Goal: Communication & Community: Answer question/provide support

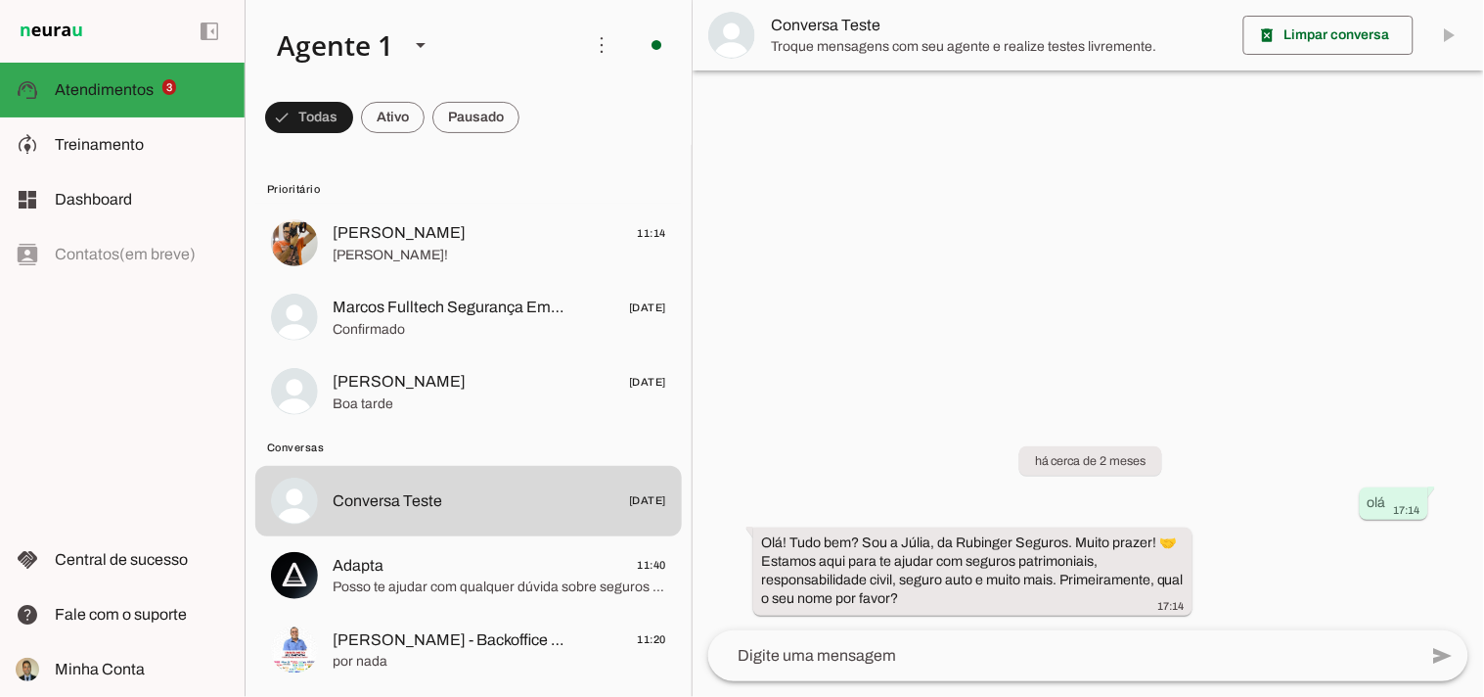
click at [1013, 250] on div at bounding box center [1089, 348] width 792 height 697
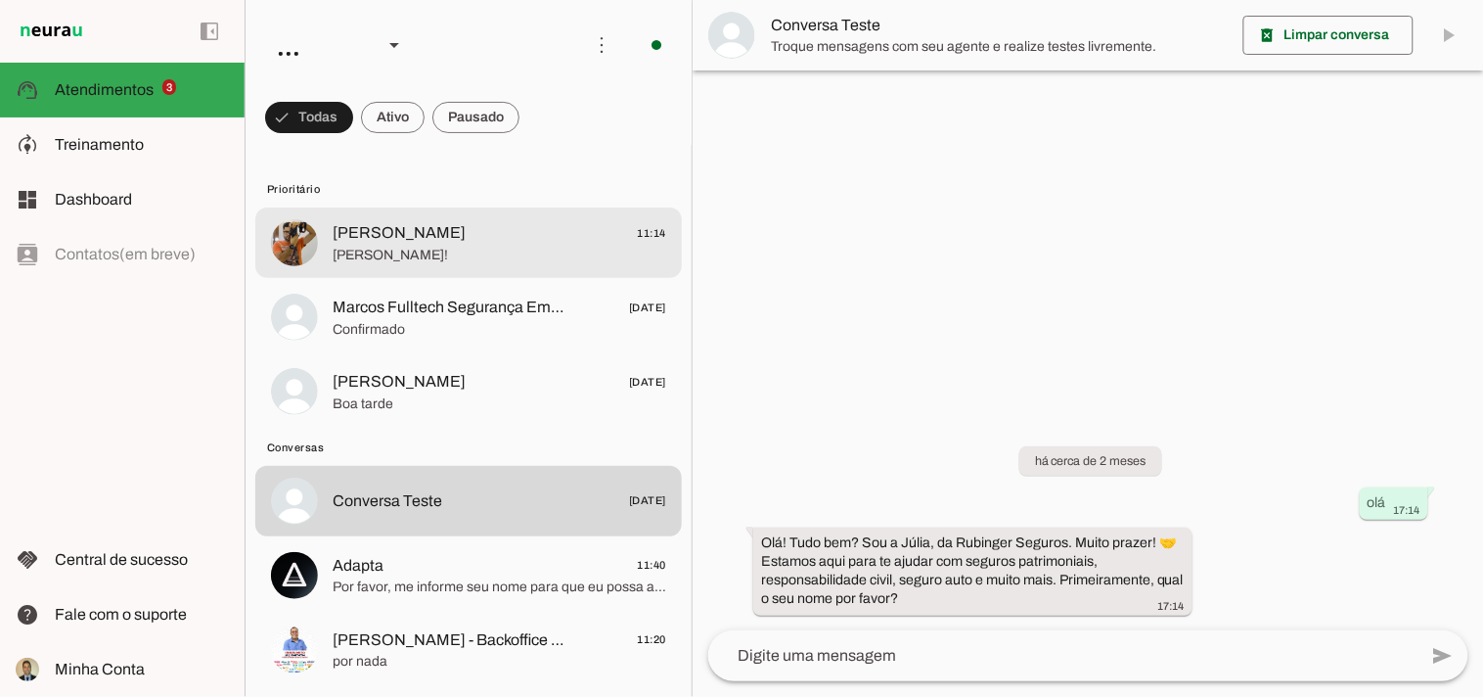
click at [363, 250] on span "[PERSON_NAME]!" at bounding box center [500, 256] width 334 height 20
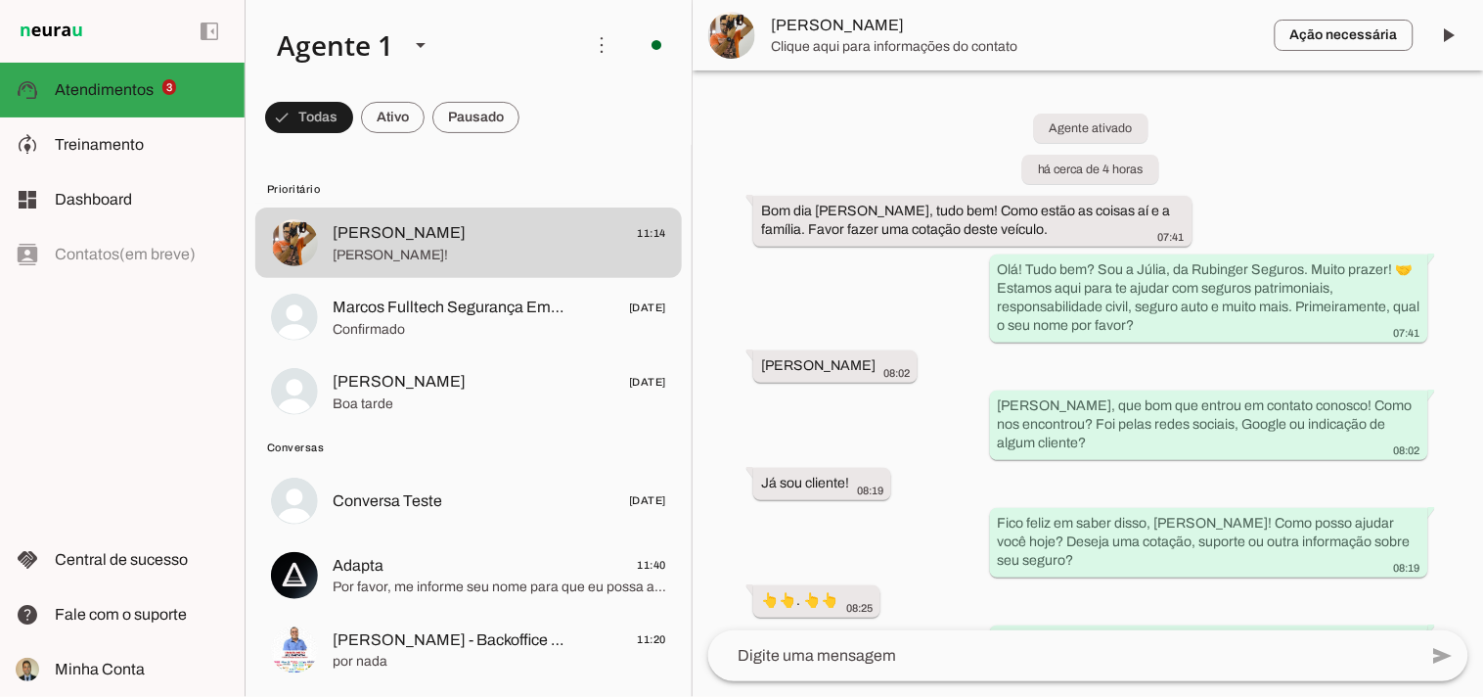
scroll to position [1637, 0]
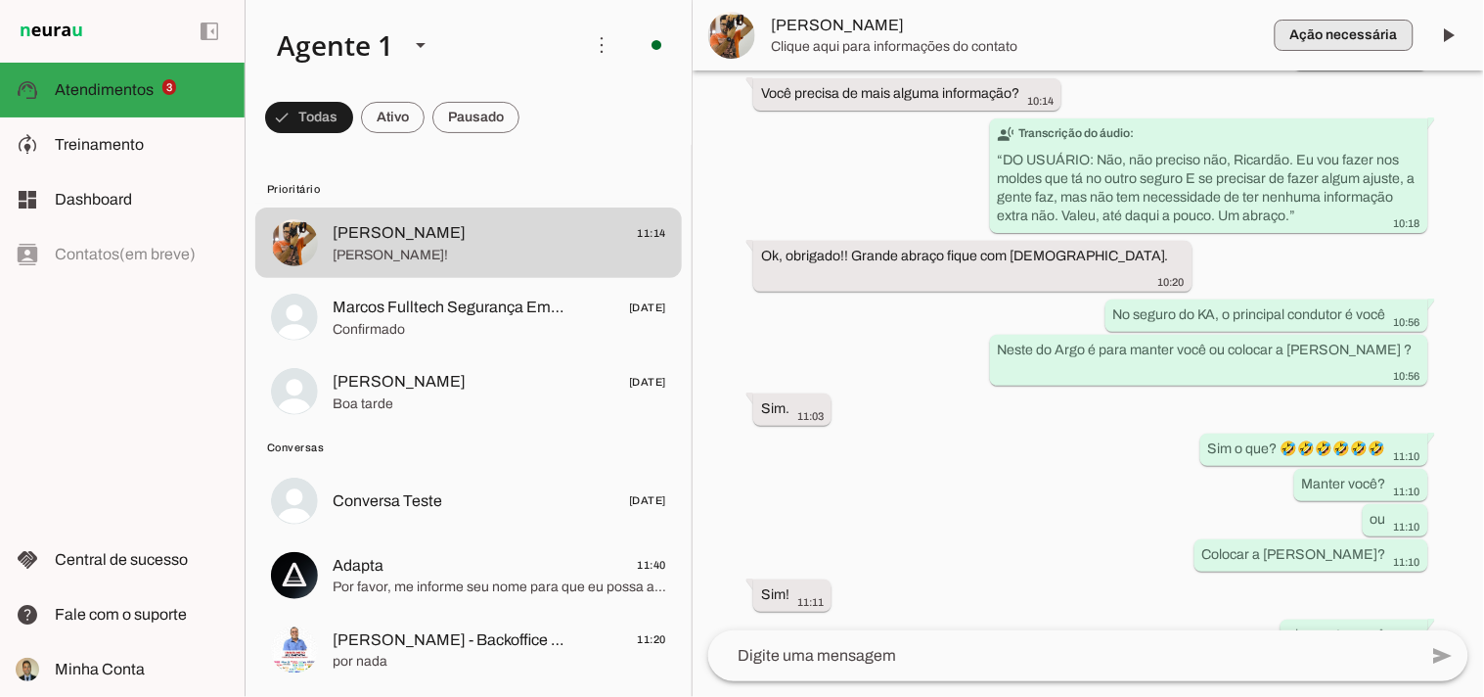
click at [1318, 39] on span "button" at bounding box center [1344, 35] width 139 height 47
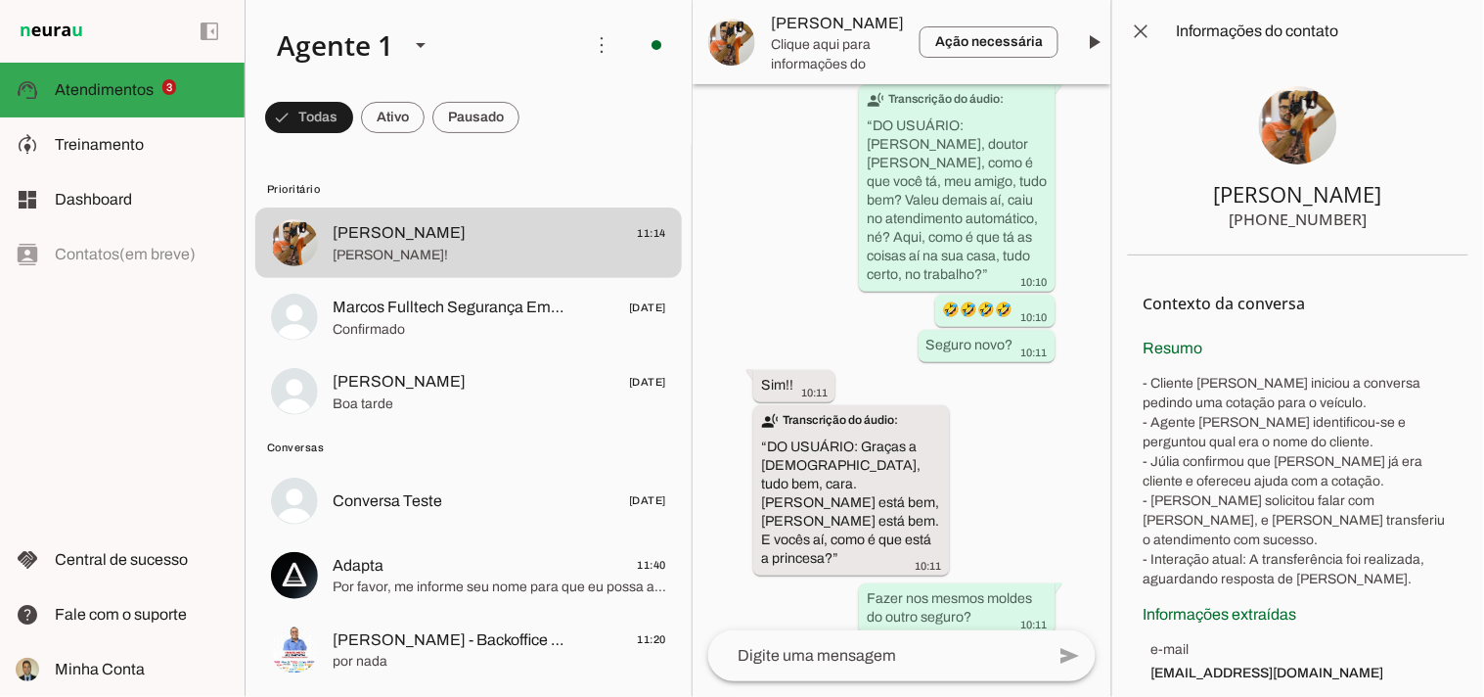
scroll to position [2662, 0]
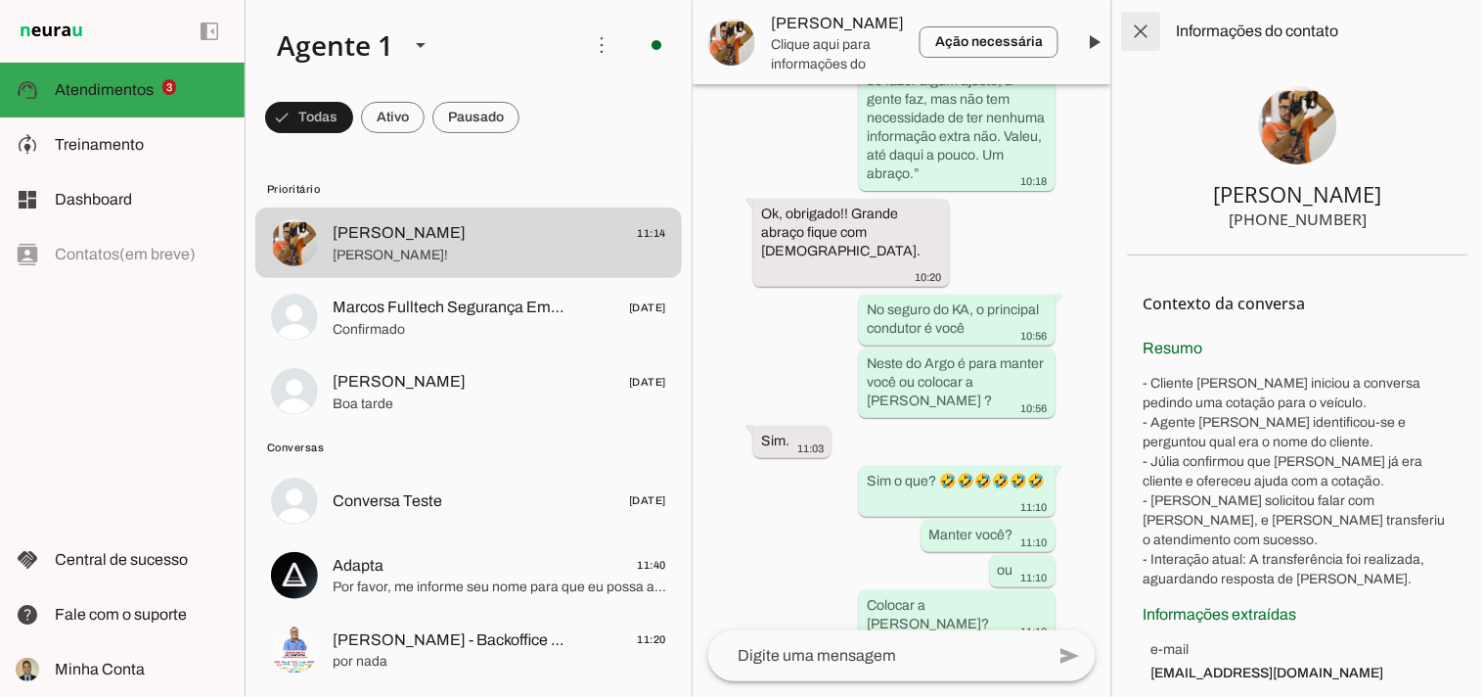
click at [1133, 27] on span at bounding box center [1141, 31] width 47 height 47
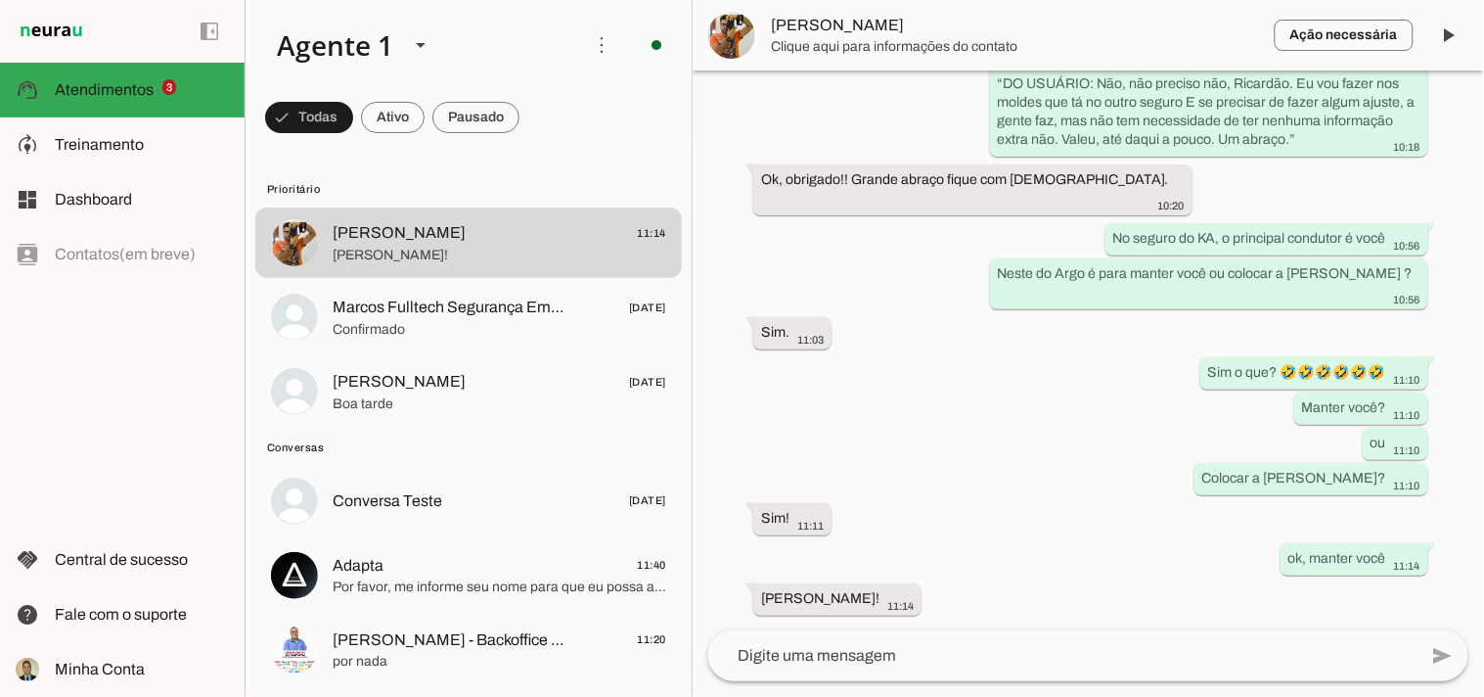
scroll to position [1637, 0]
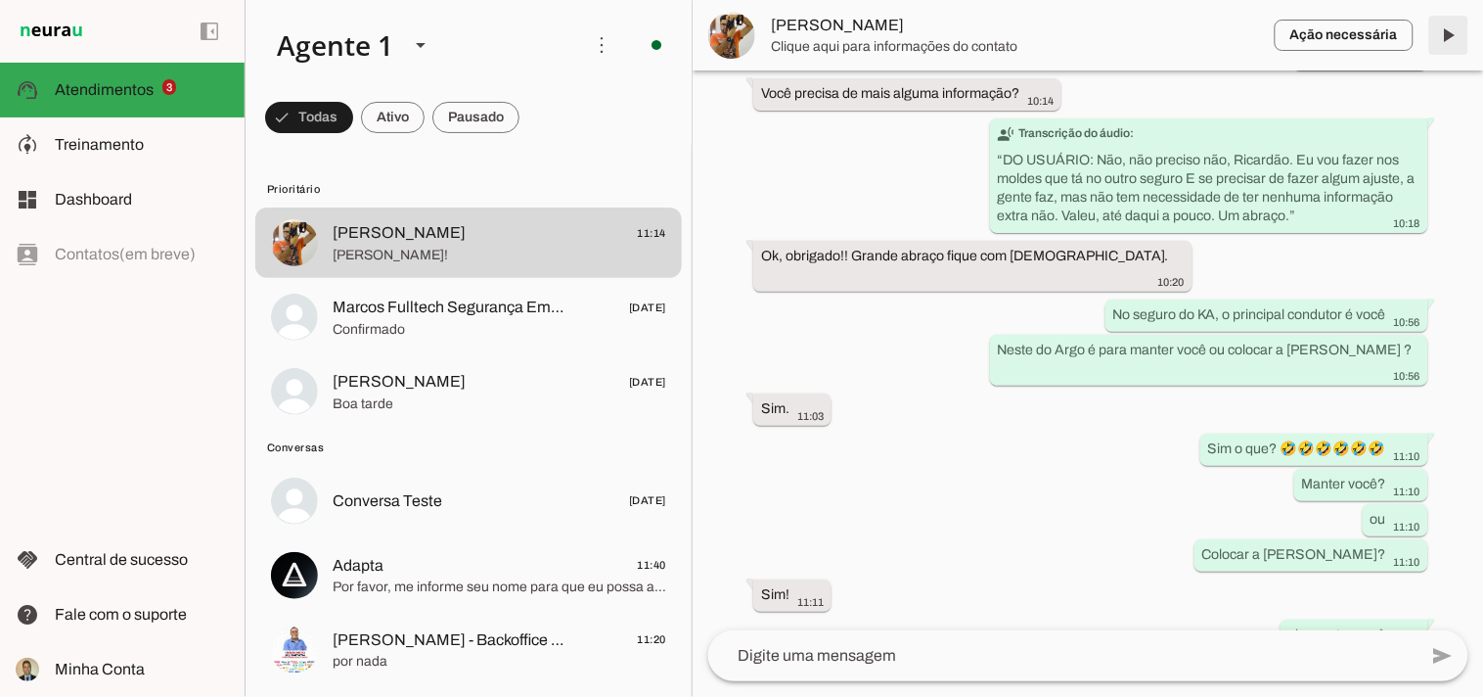
click at [1441, 32] on span at bounding box center [1449, 35] width 47 height 47
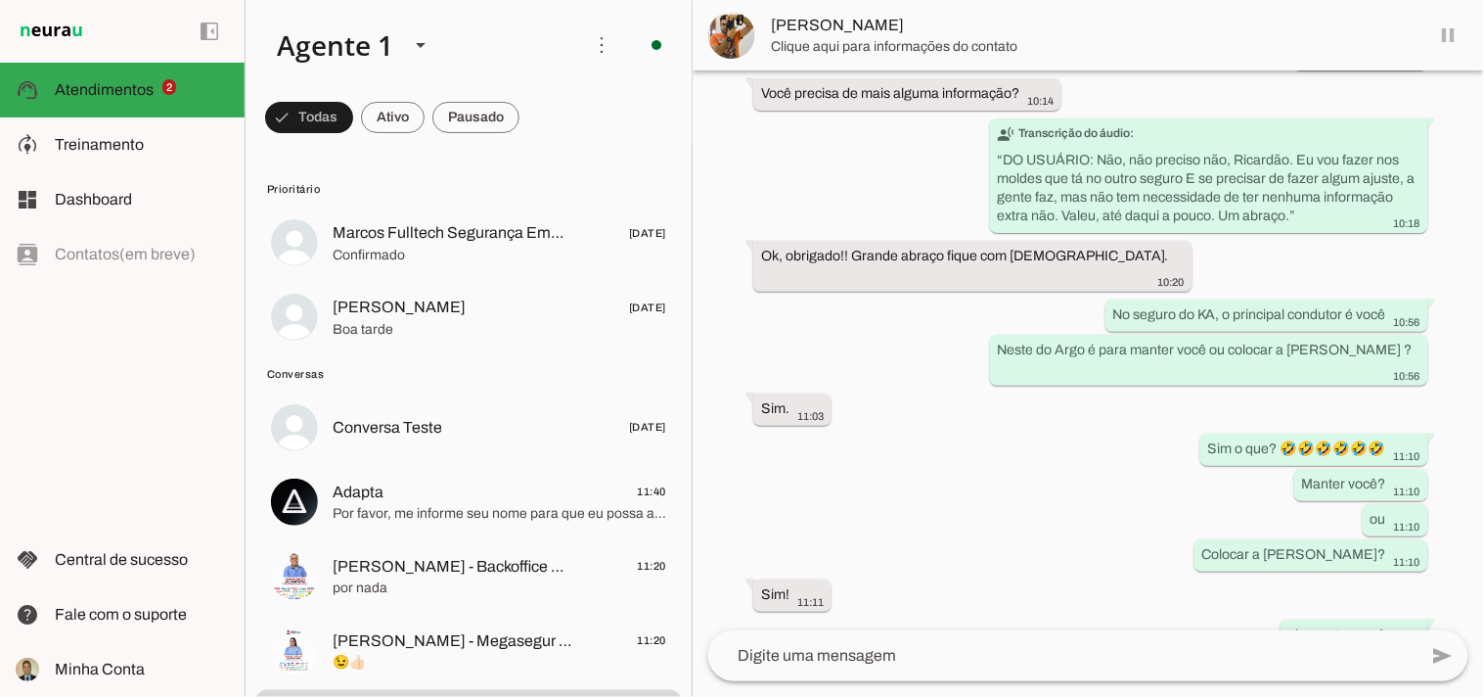
scroll to position [1683, 0]
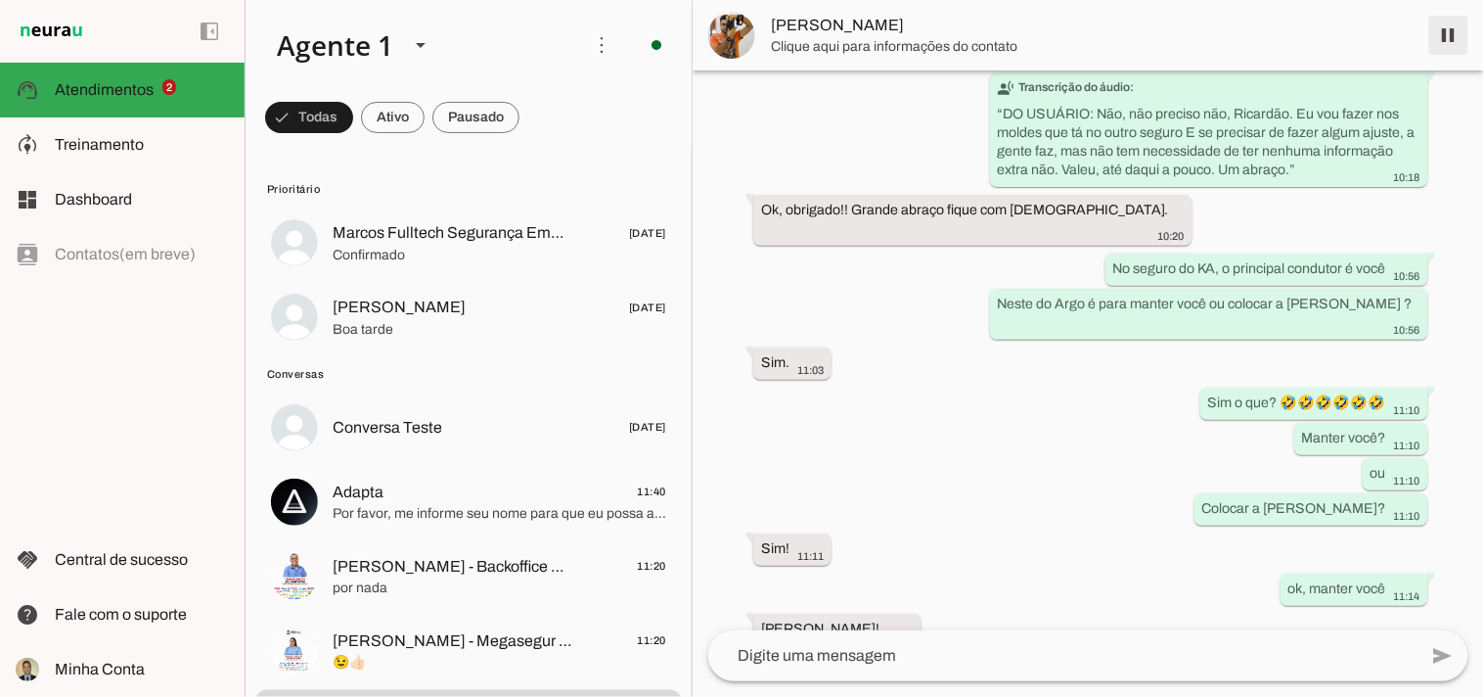
click at [1455, 32] on span at bounding box center [1449, 35] width 47 height 47
click at [385, 115] on span at bounding box center [393, 117] width 64 height 47
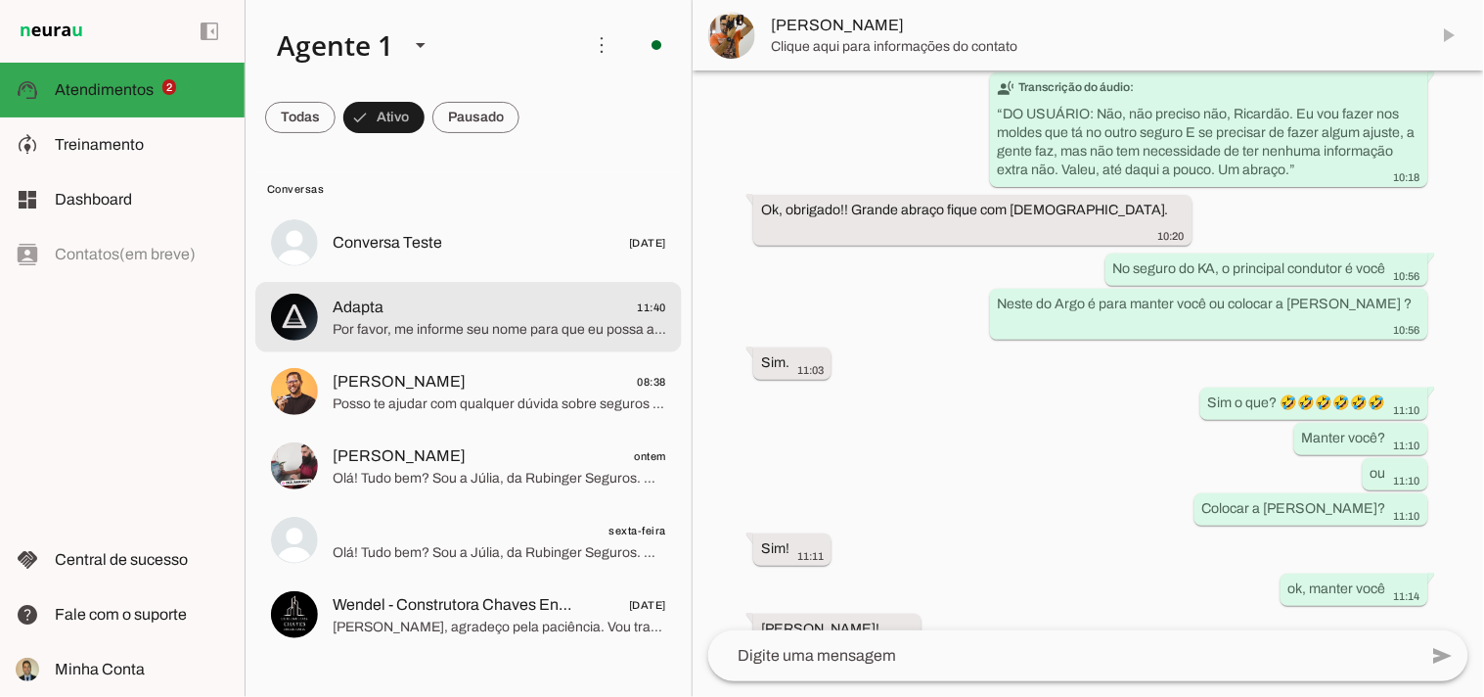
scroll to position [1724, 0]
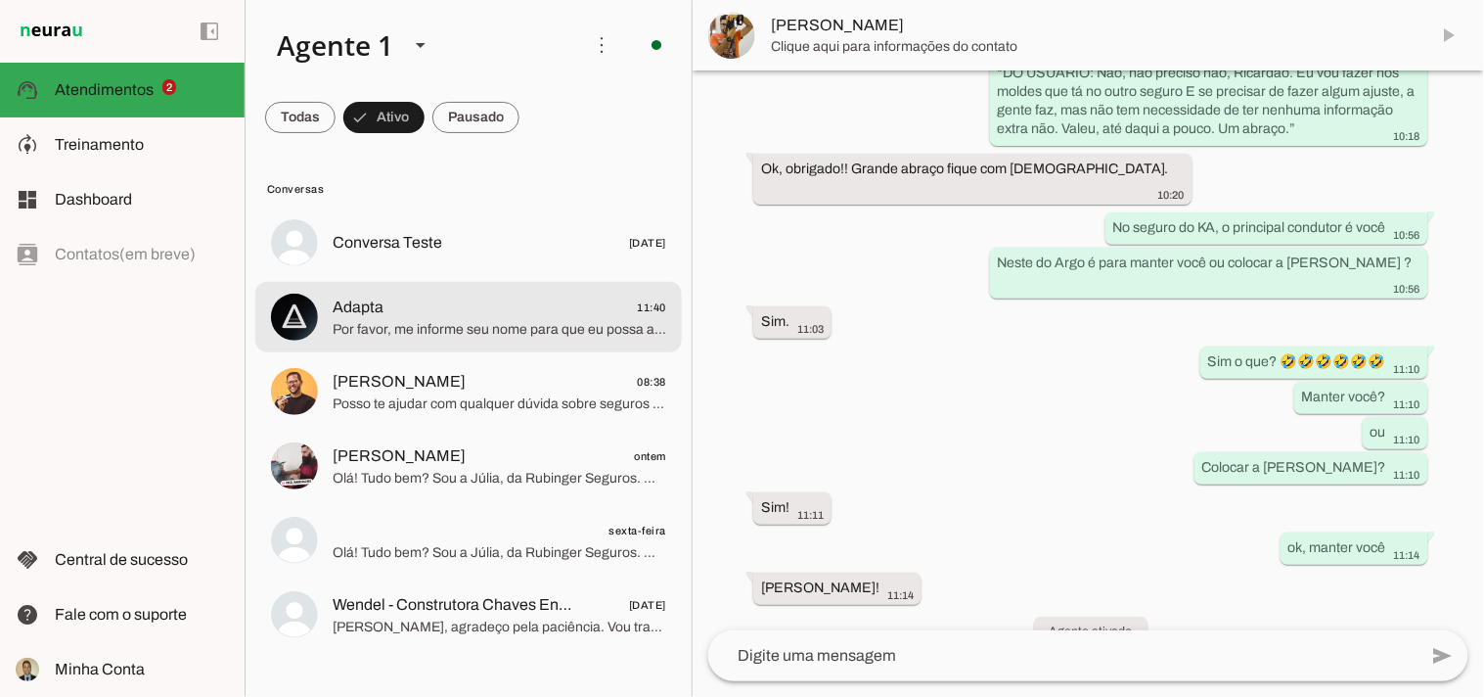
click at [414, 313] on span "Adapta 11:40" at bounding box center [500, 307] width 334 height 24
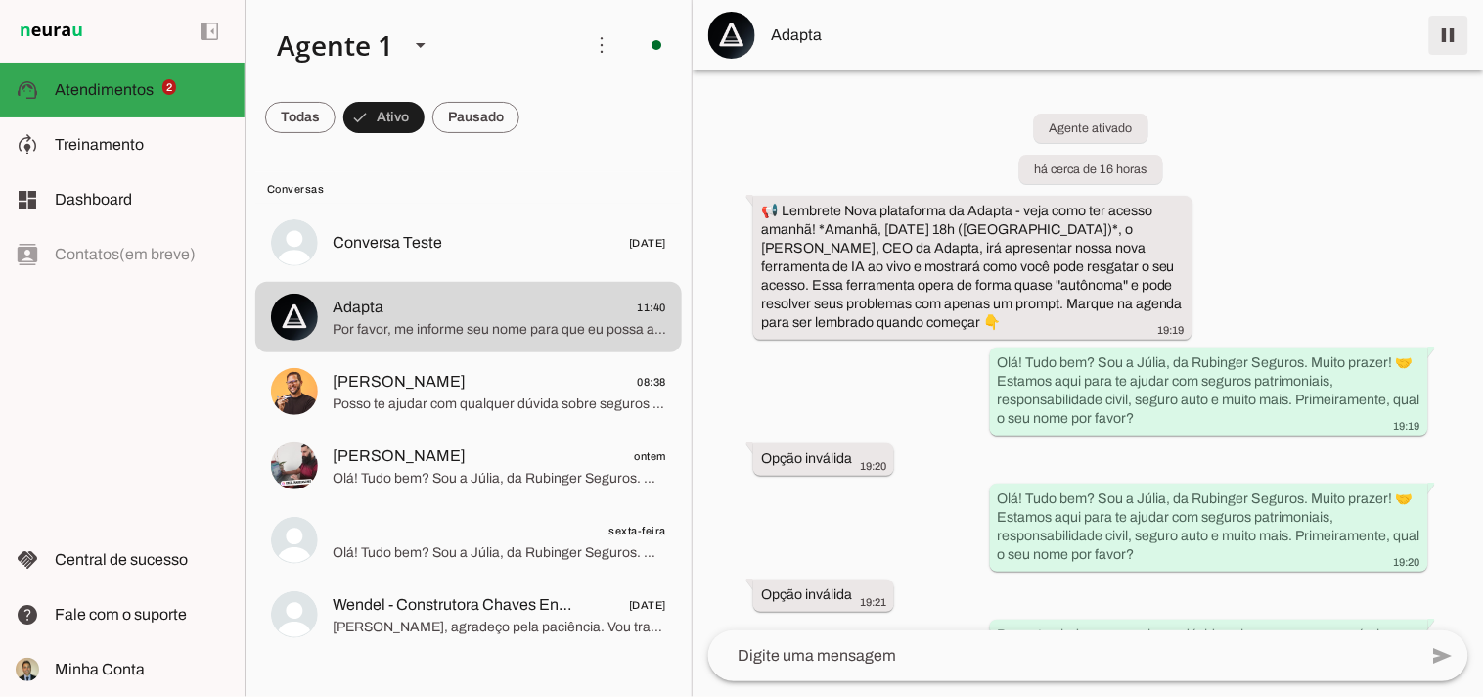
click at [1449, 36] on span at bounding box center [1449, 35] width 47 height 47
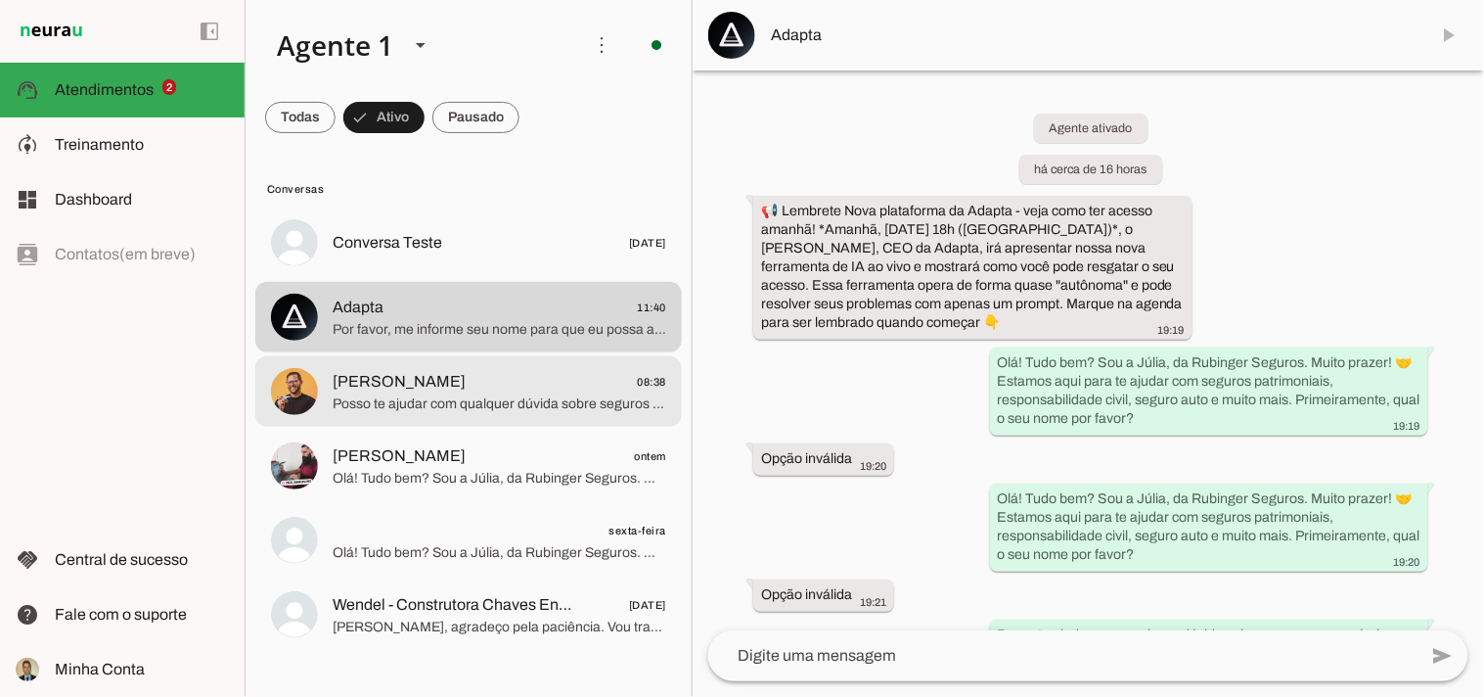
click at [438, 401] on span "Posso te ajudar com qualquer dúvida sobre seguros e consórcios. Qual é a sua ne…" at bounding box center [500, 403] width 334 height 20
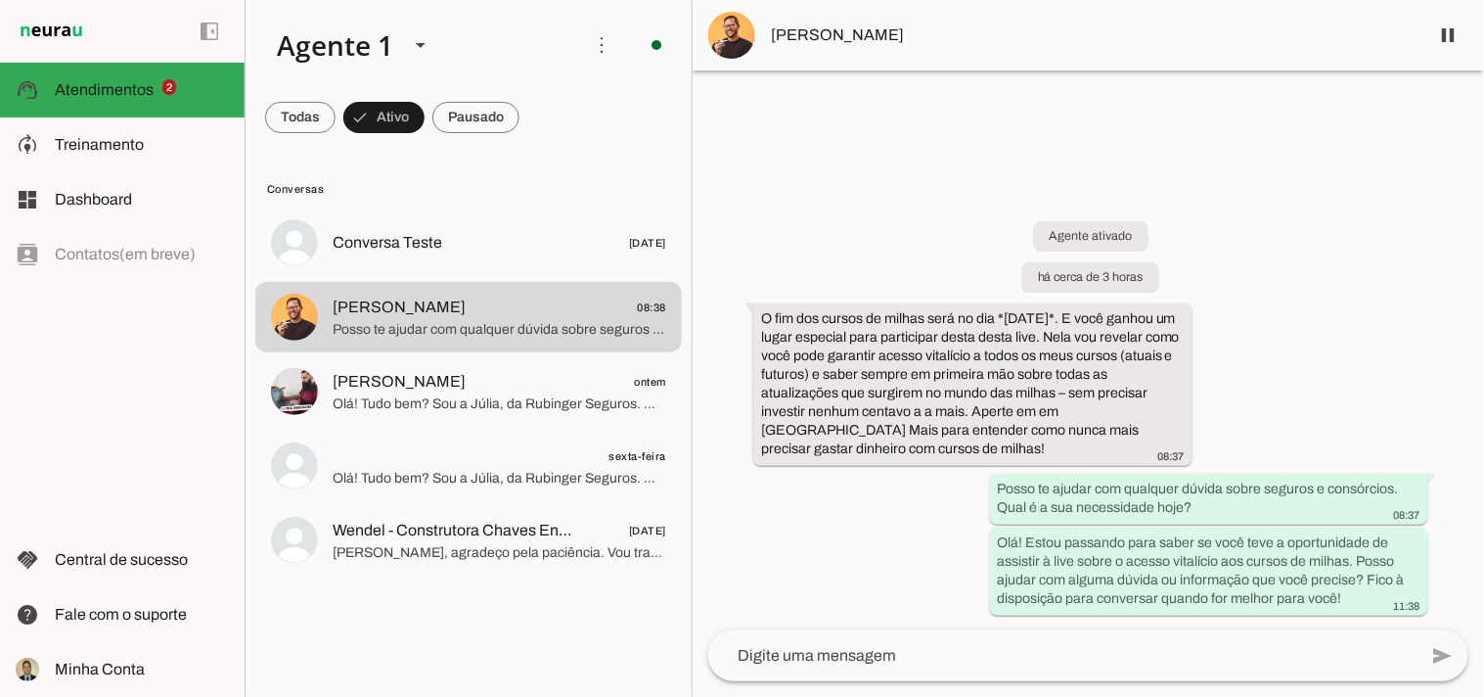
click at [1337, 231] on div "Agente ativado há cerca de 3 horas O fim dos cursos de milhas será no dia *[DAT…" at bounding box center [1089, 404] width 792 height 452
click at [1436, 40] on span at bounding box center [1449, 35] width 47 height 47
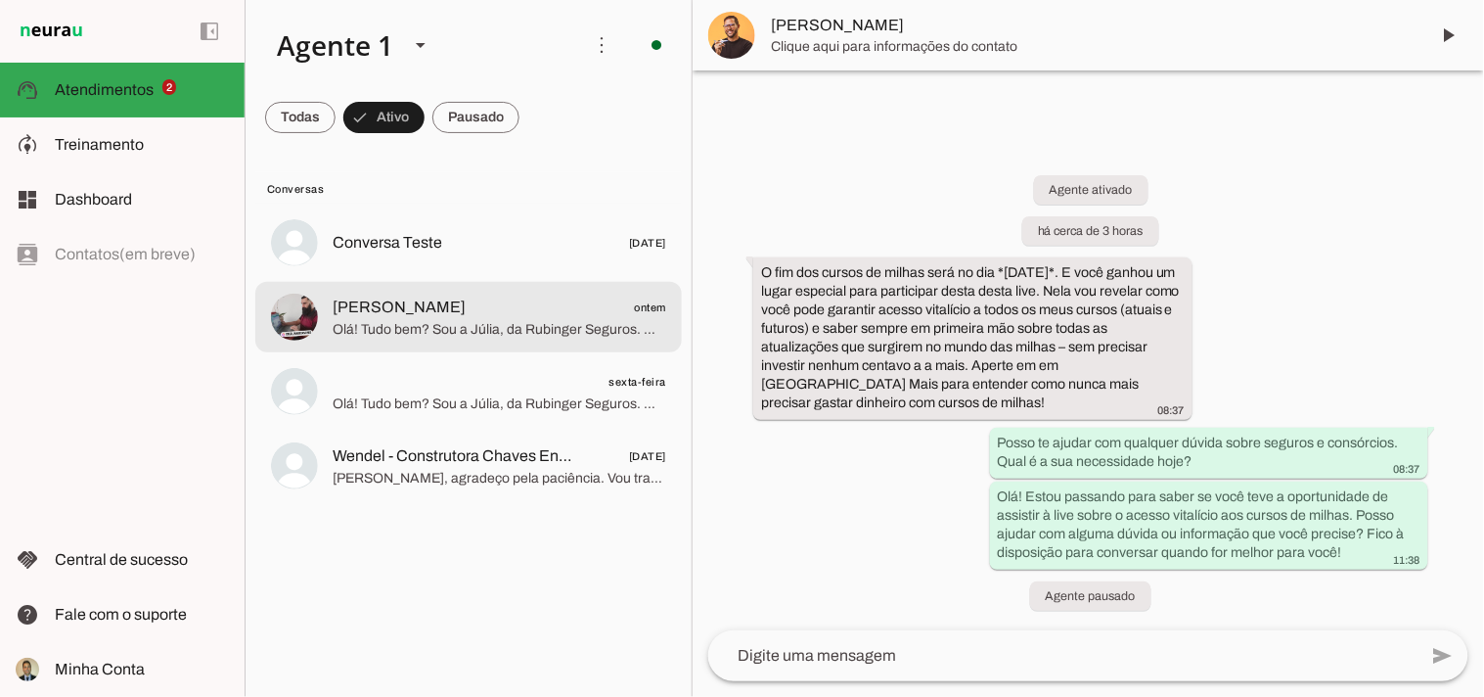
drag, startPoint x: 435, startPoint y: 325, endPoint x: 489, endPoint y: 339, distance: 55.5
click at [435, 325] on span "Olá! Tudo bem? Sou a Júlia, da Rubinger Seguros. Muito prazer! 🤝 Estamos aqui p…" at bounding box center [500, 329] width 334 height 20
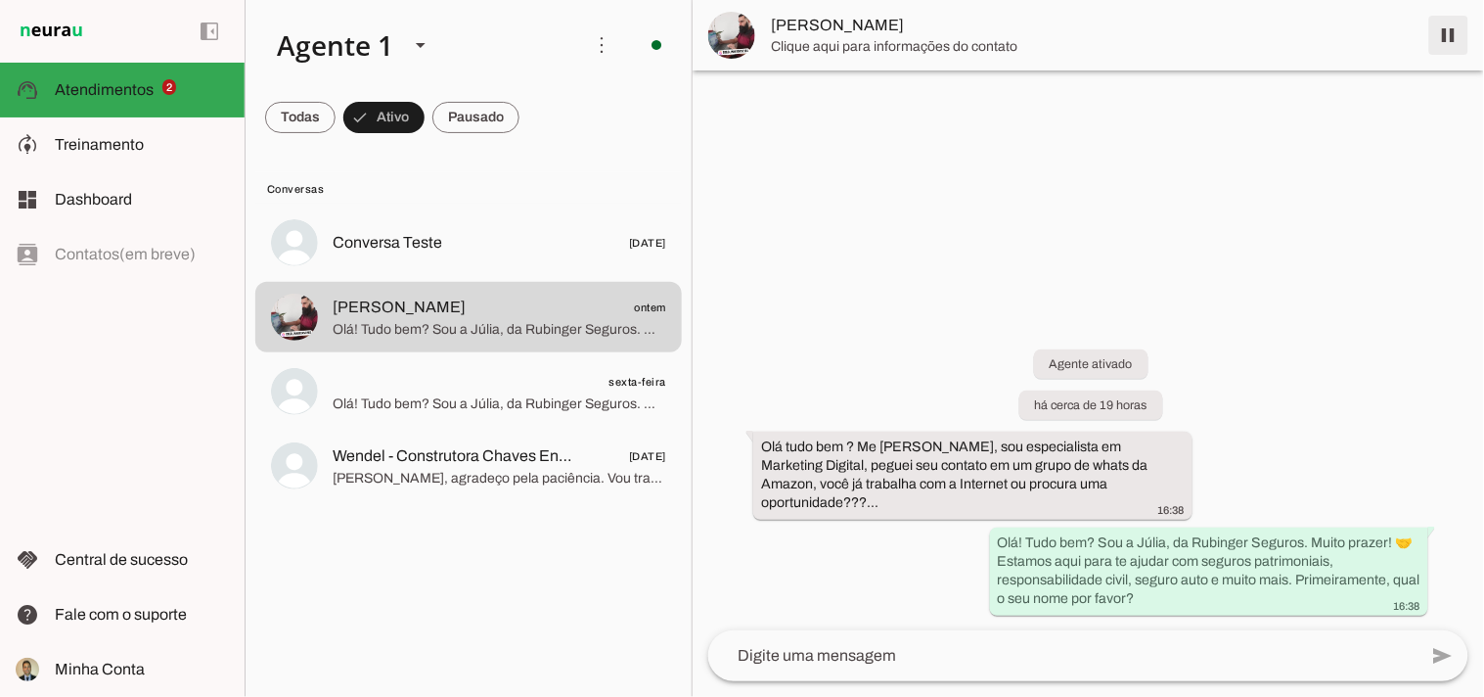
click at [1446, 36] on span at bounding box center [1449, 35] width 47 height 47
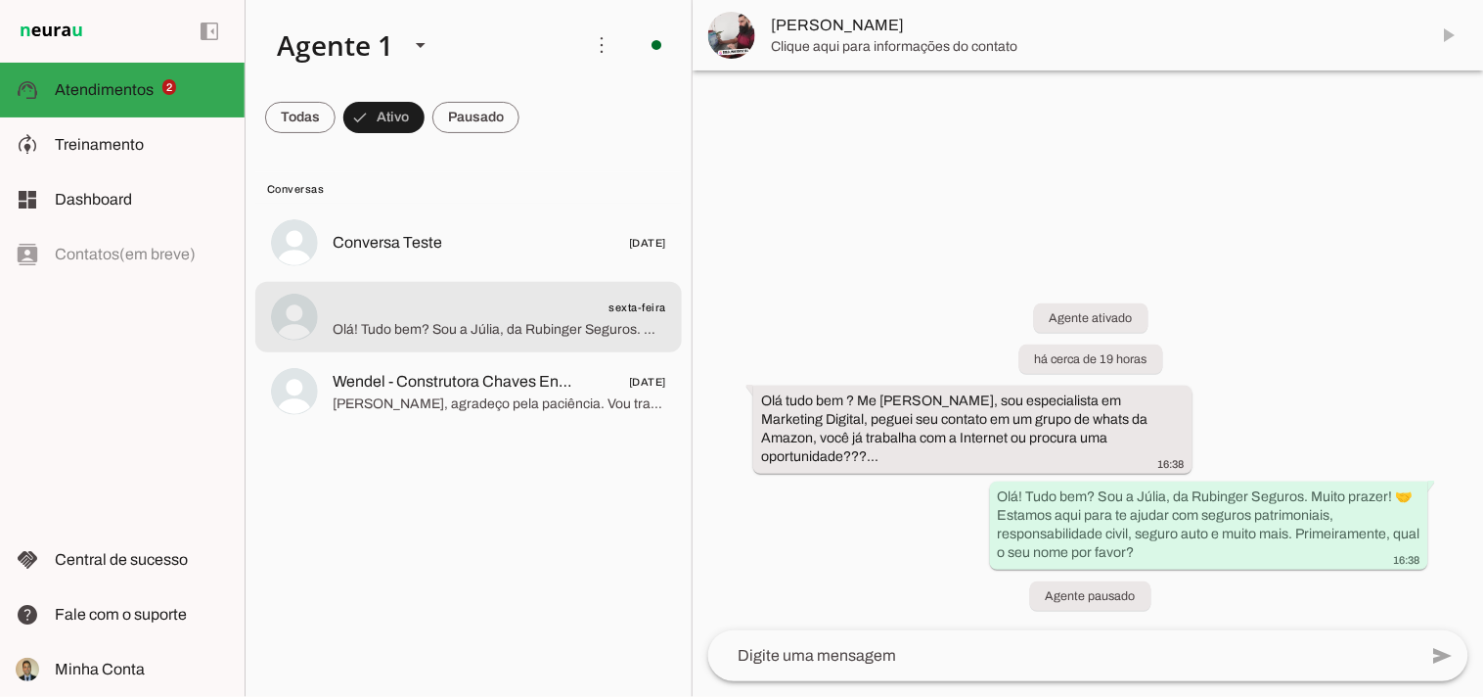
click at [466, 326] on span "Olá! Tudo bem? Sou a Júlia, da Rubinger Seguros. Muito prazer! 🤝 Estamos aqui p…" at bounding box center [500, 329] width 334 height 20
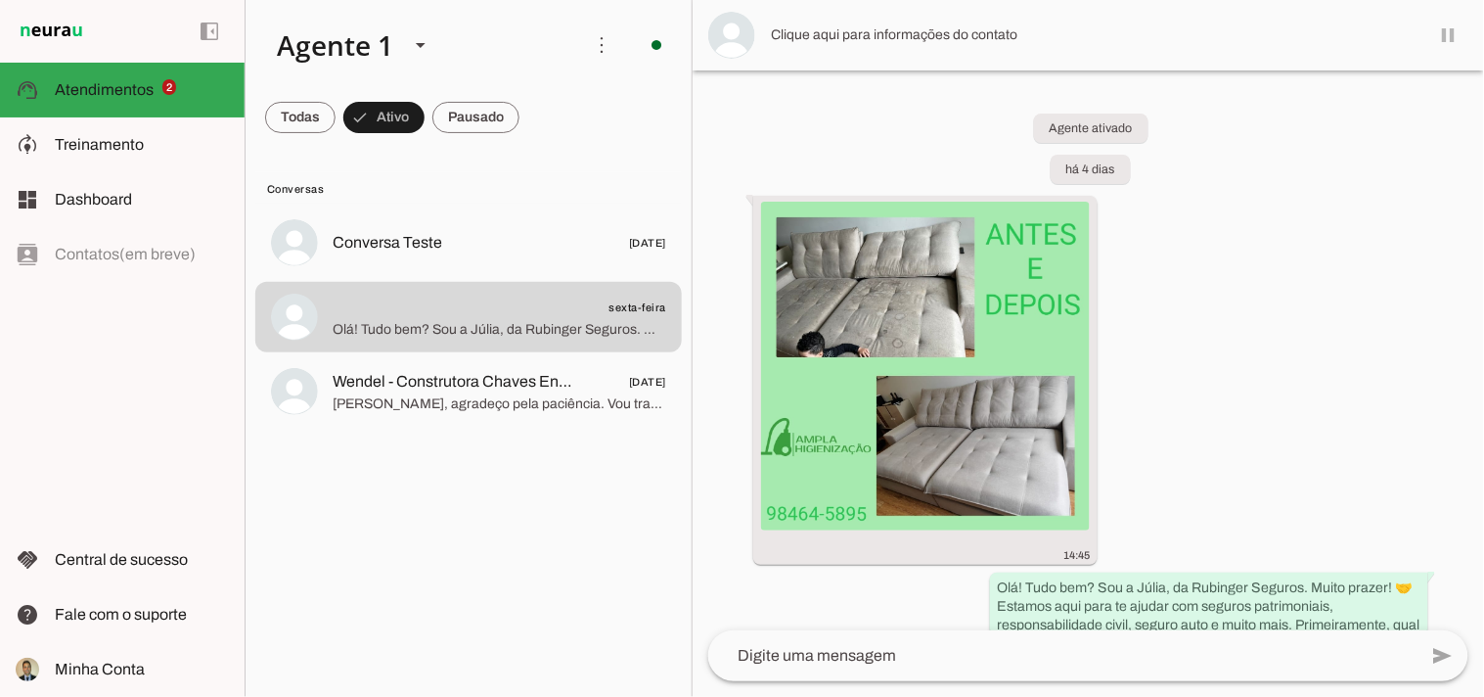
scroll to position [257, 0]
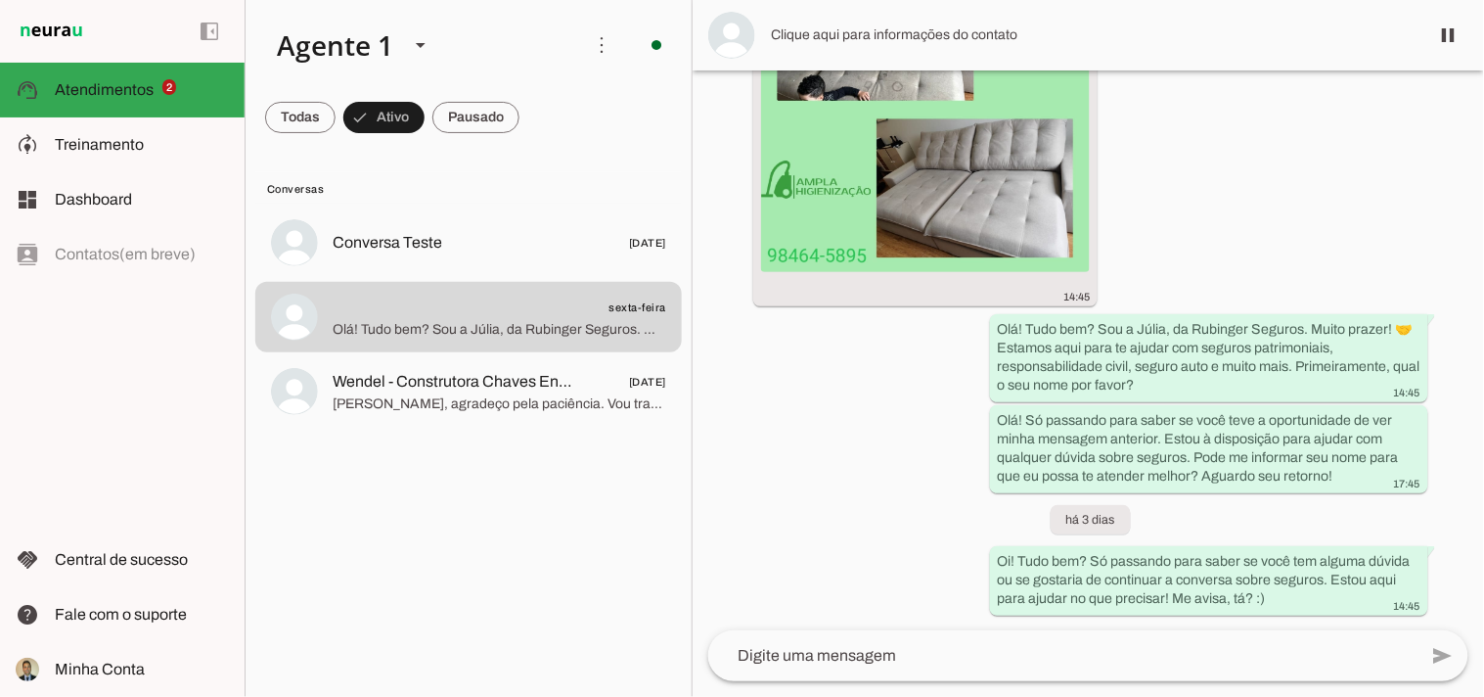
click at [1238, 205] on div "Agente ativado há 4 dias 14:45 Olá! Tudo bem? Sou a Júlia, da Rubinger Seguros.…" at bounding box center [1089, 350] width 792 height 560
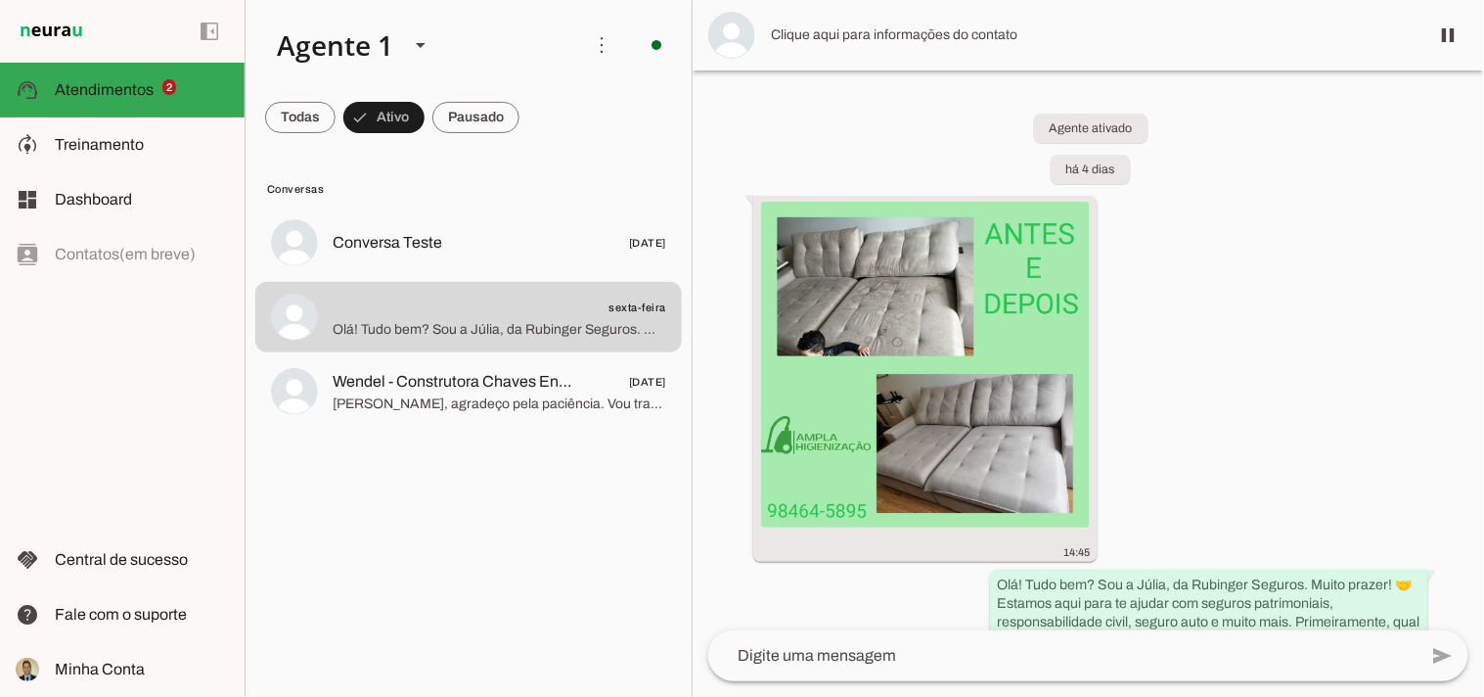
scroll to position [254, 0]
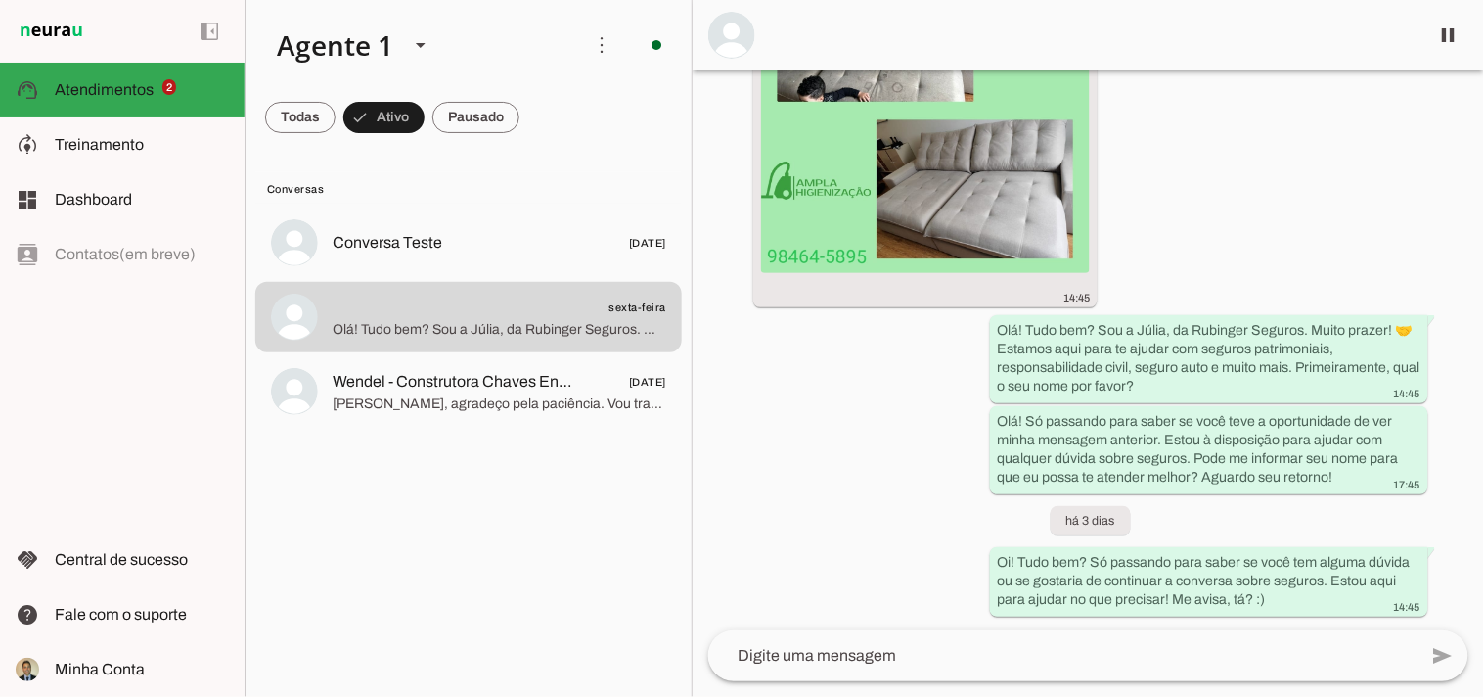
click at [1440, 36] on span at bounding box center [1449, 35] width 47 height 47
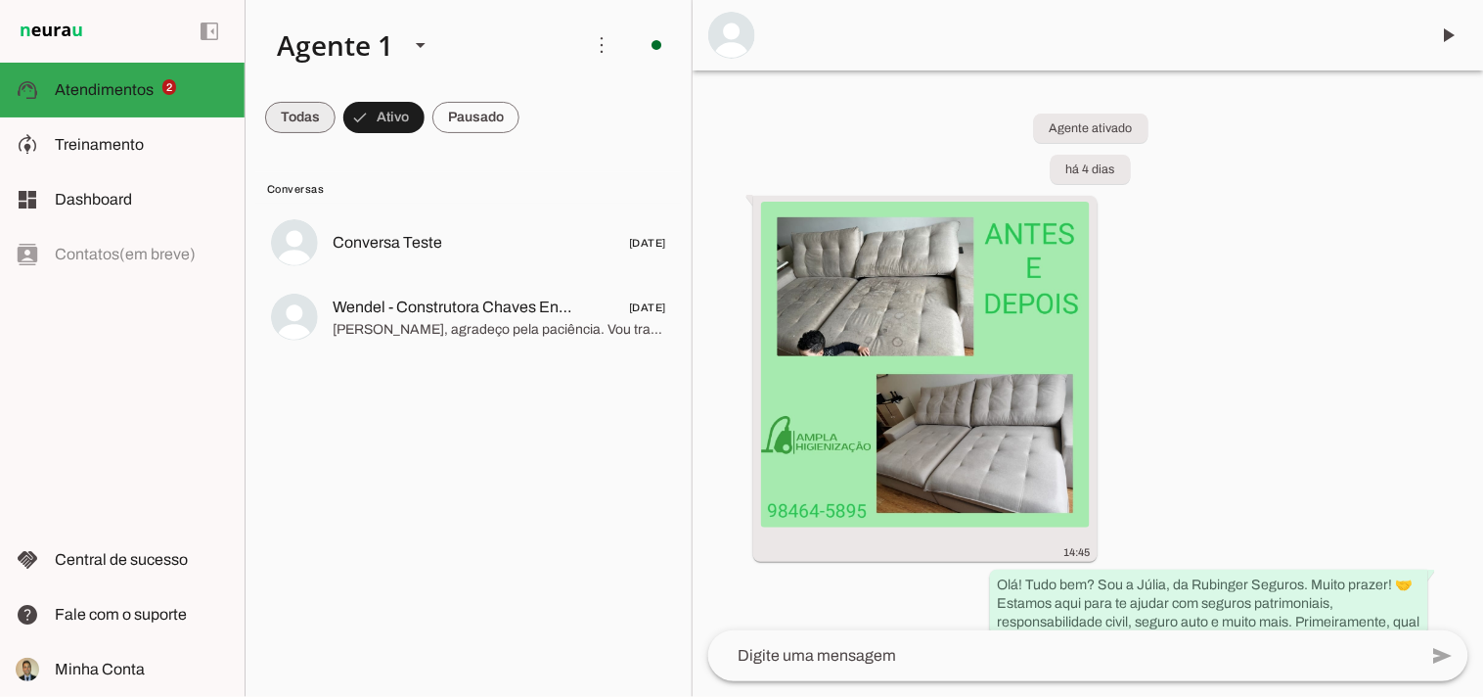
click at [309, 130] on span at bounding box center [300, 117] width 70 height 47
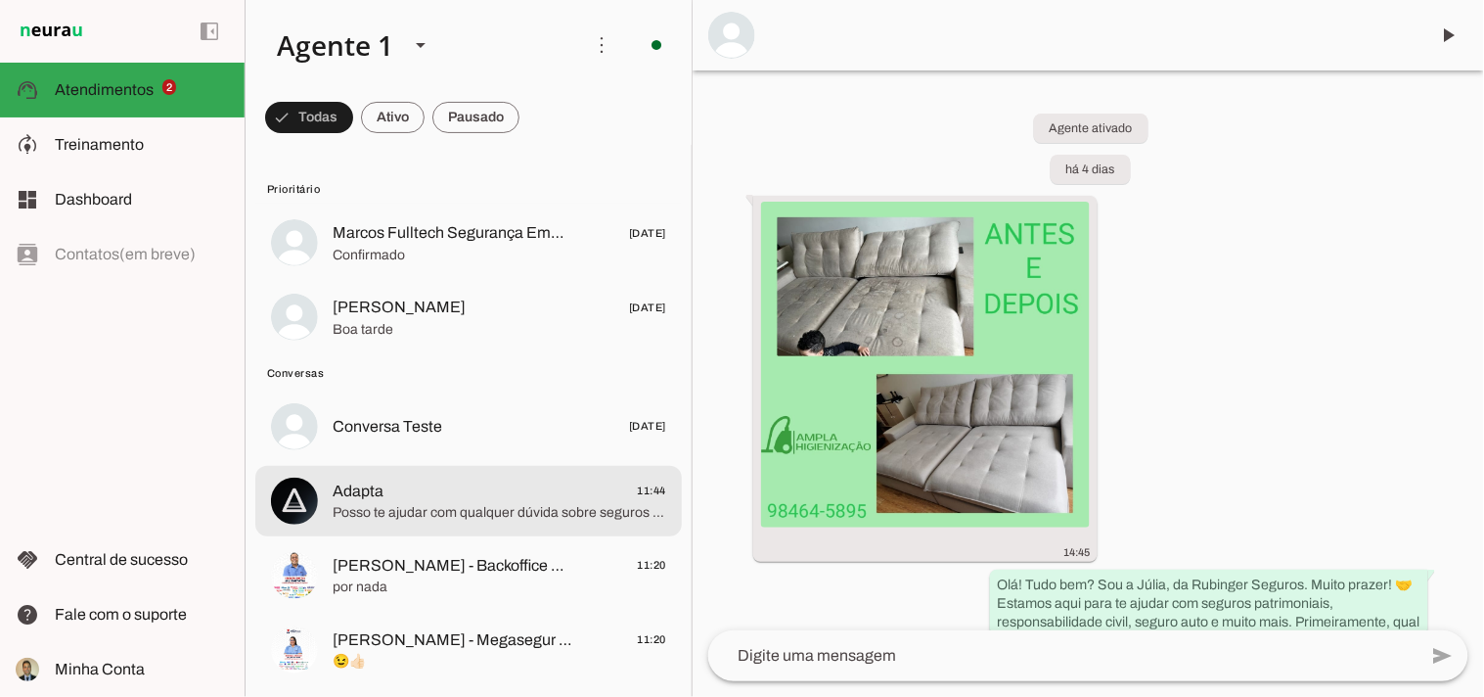
click at [418, 503] on span "Posso te ajudar com qualquer dúvida sobre seguros e consórcios. Qual é a sua ne…" at bounding box center [500, 513] width 334 height 20
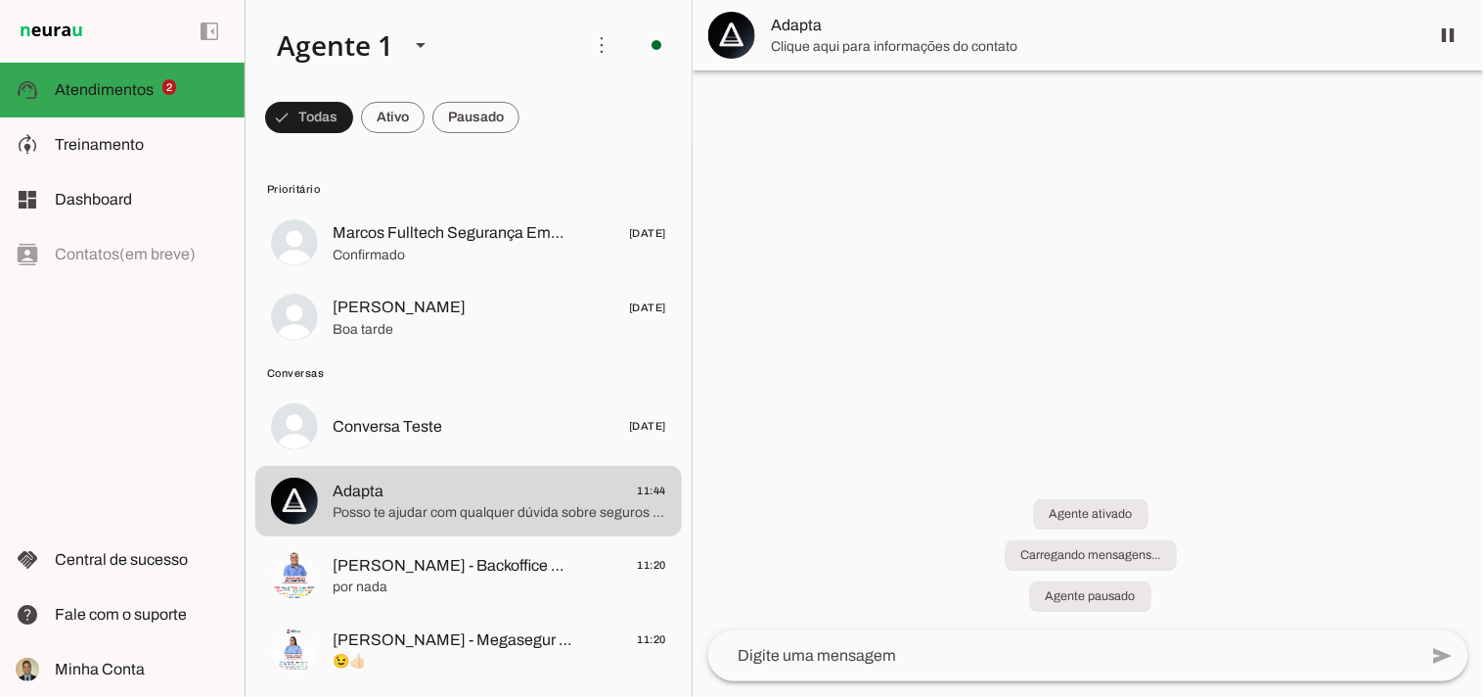
click at [1451, 29] on span at bounding box center [1449, 35] width 47 height 47
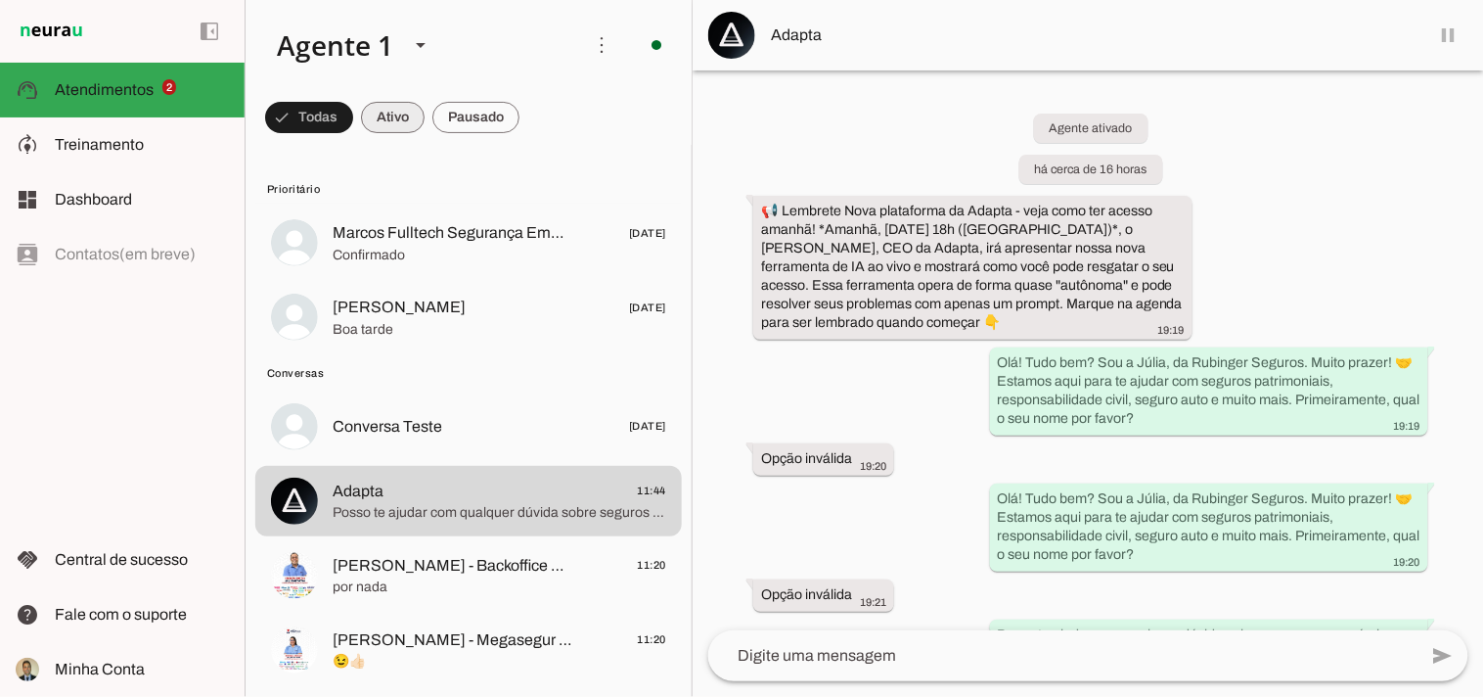
click at [384, 115] on span at bounding box center [393, 117] width 64 height 47
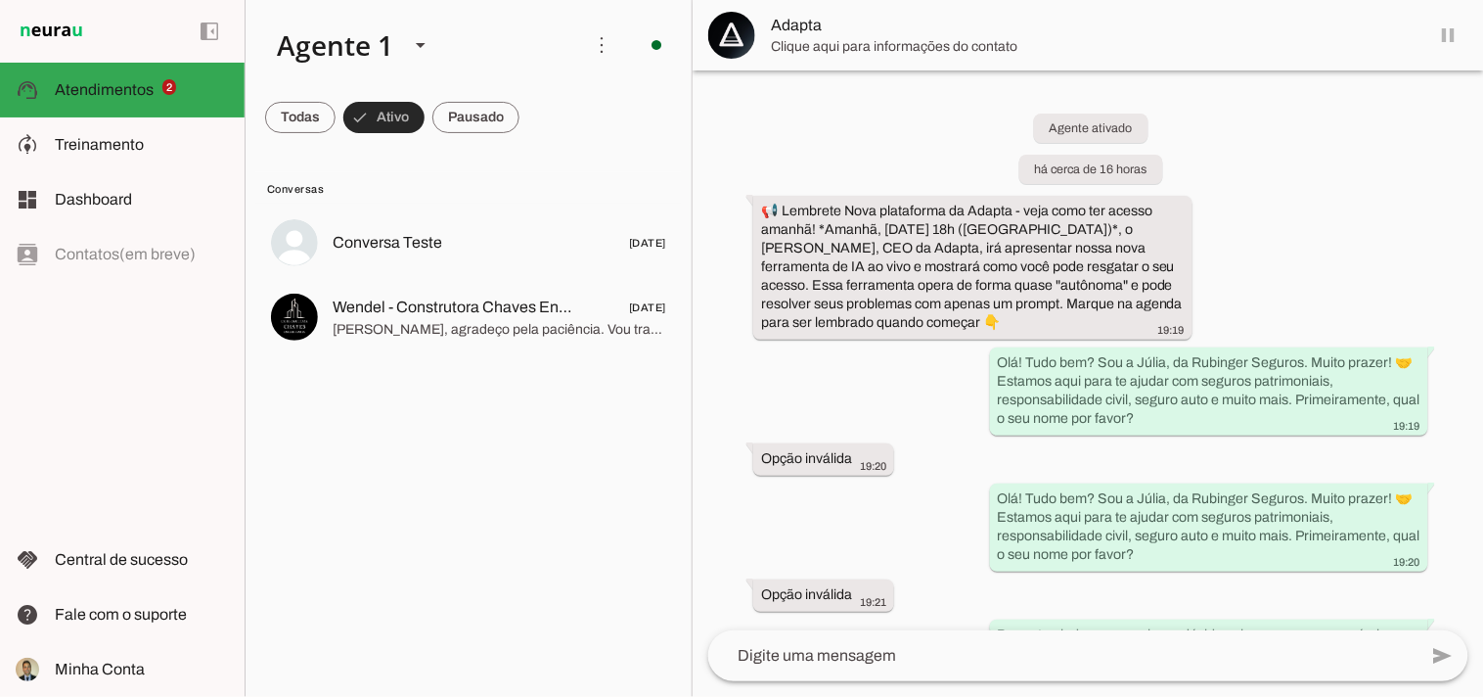
click at [945, 204] on div "Agente ativado há cerca de 16 horas 📢 Lembrete Nova plataforma da Adapta - veja…" at bounding box center [1089, 350] width 792 height 560
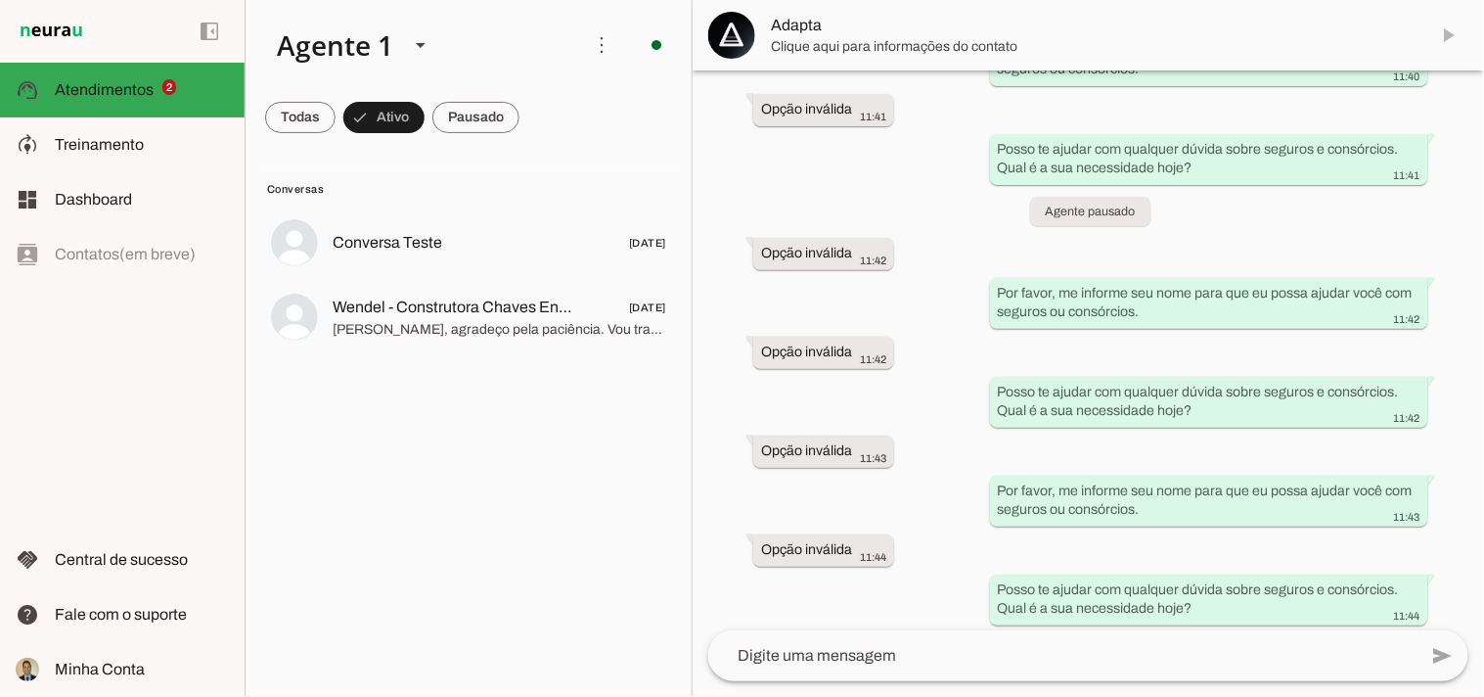
scroll to position [14085, 0]
